Goal: Information Seeking & Learning: Learn about a topic

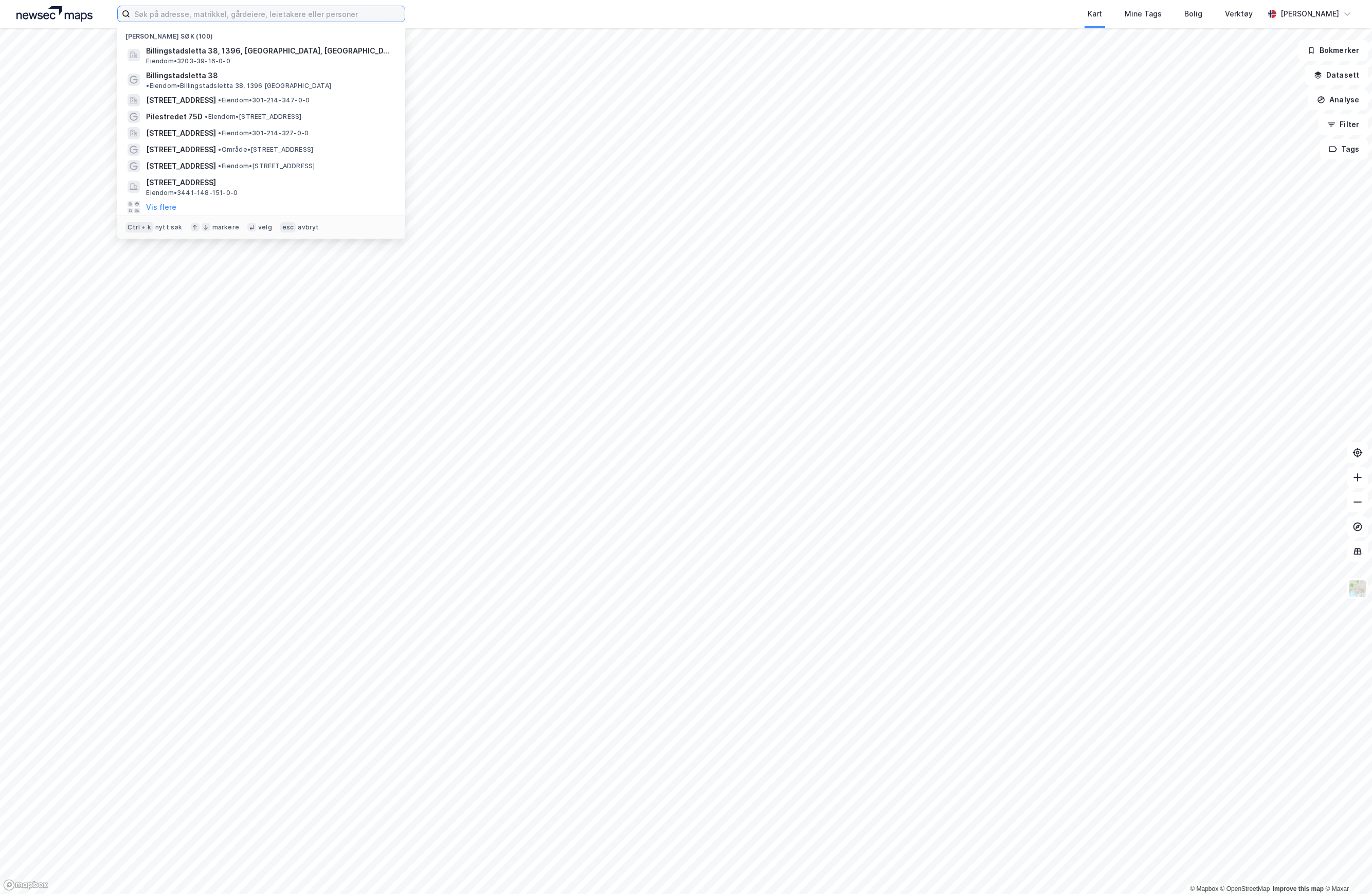
click at [281, 18] on input at bounding box center [267, 13] width 275 height 16
paste input "Billingstadsletta 38"
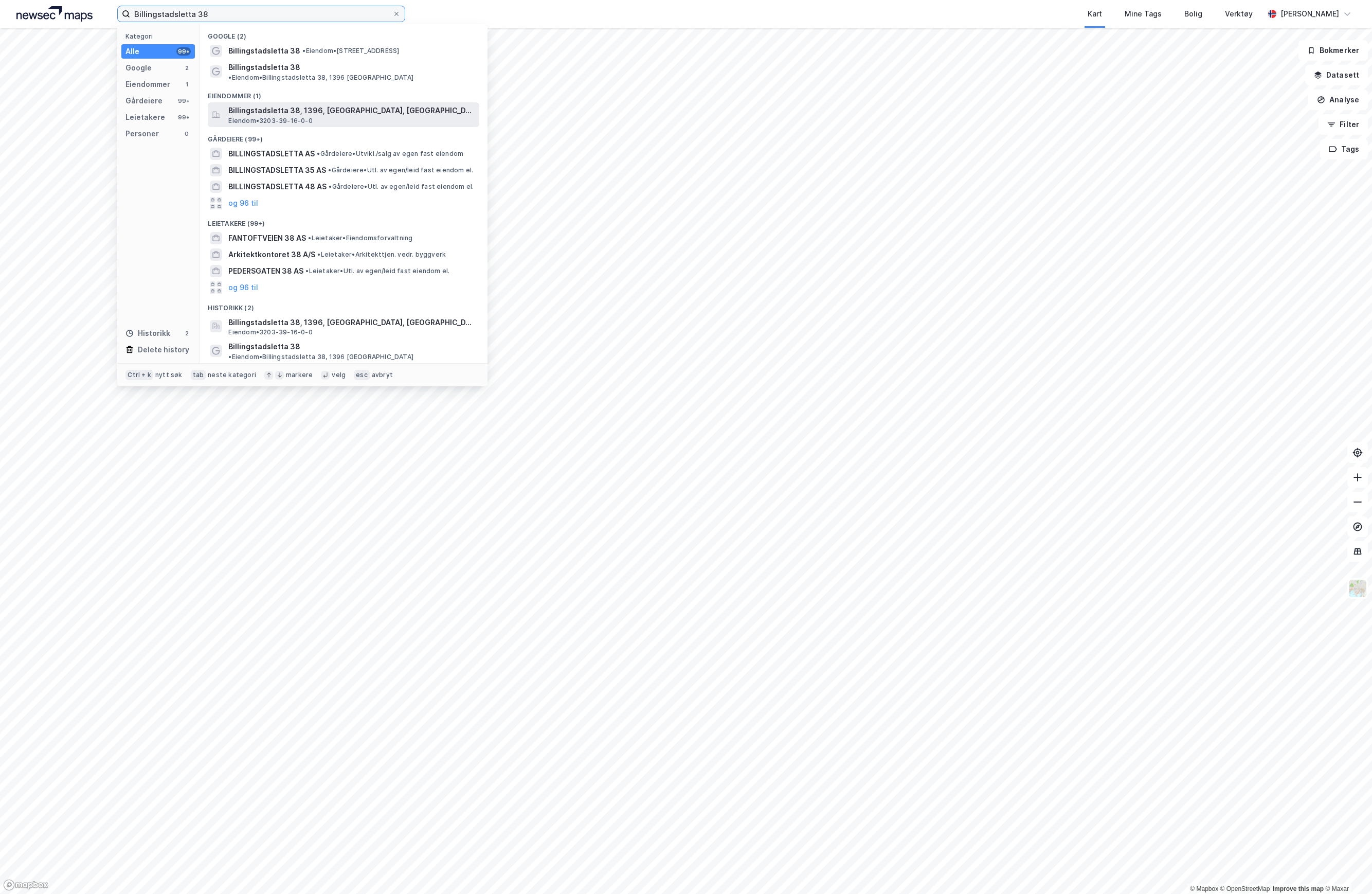
type input "Billingstadsletta 38"
click at [280, 107] on span "Billingstadsletta 38, 1396, [GEOGRAPHIC_DATA], [GEOGRAPHIC_DATA]" at bounding box center [351, 110] width 247 height 13
